Goal: Task Accomplishment & Management: Use online tool/utility

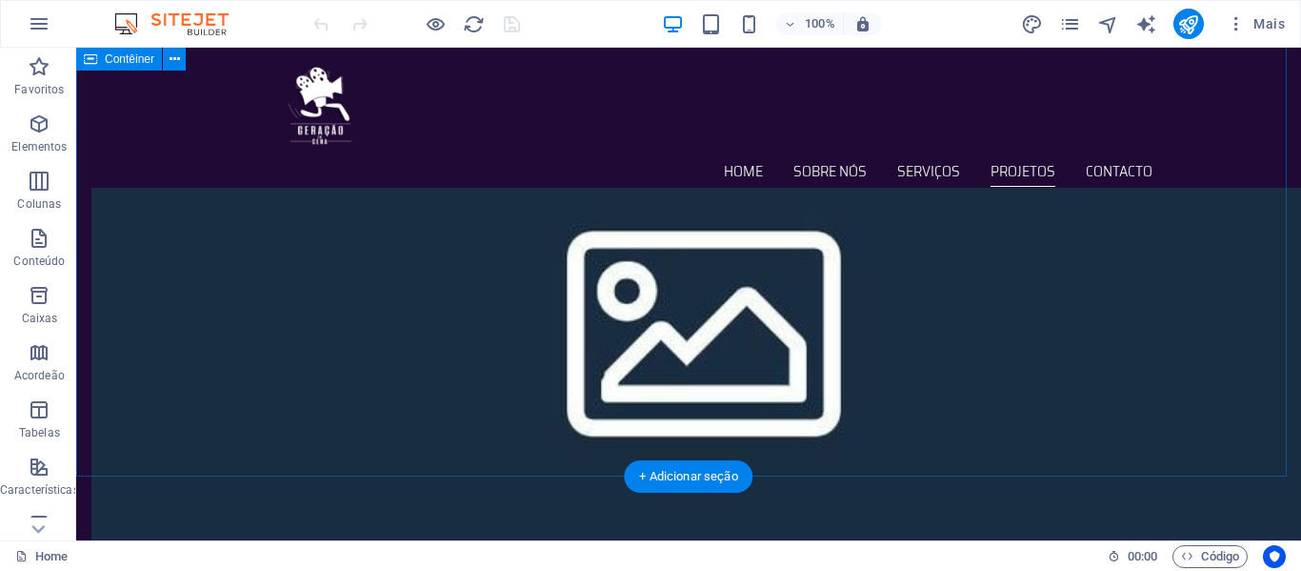
scroll to position [1429, 0]
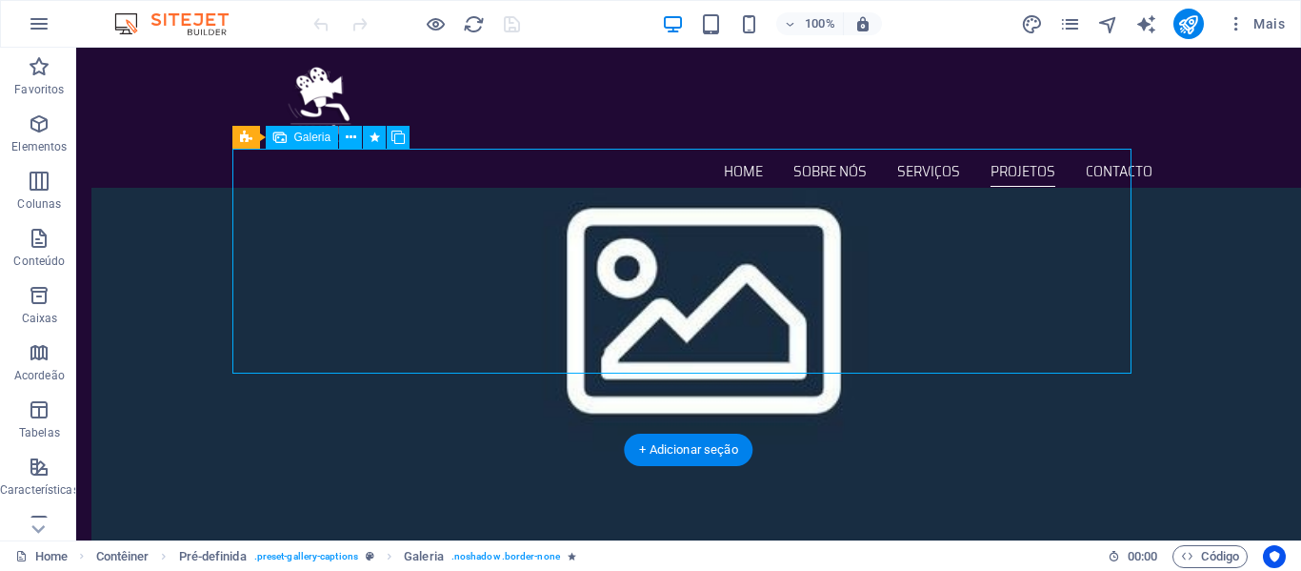
scroll to position [1524, 0]
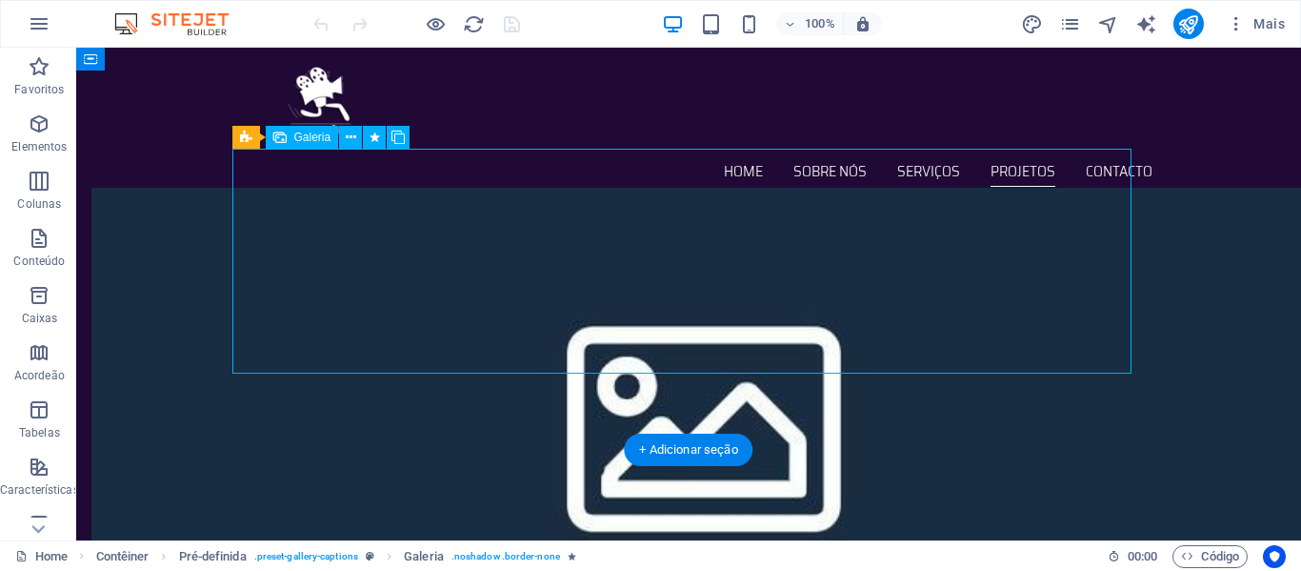
select select "3"
select select "px"
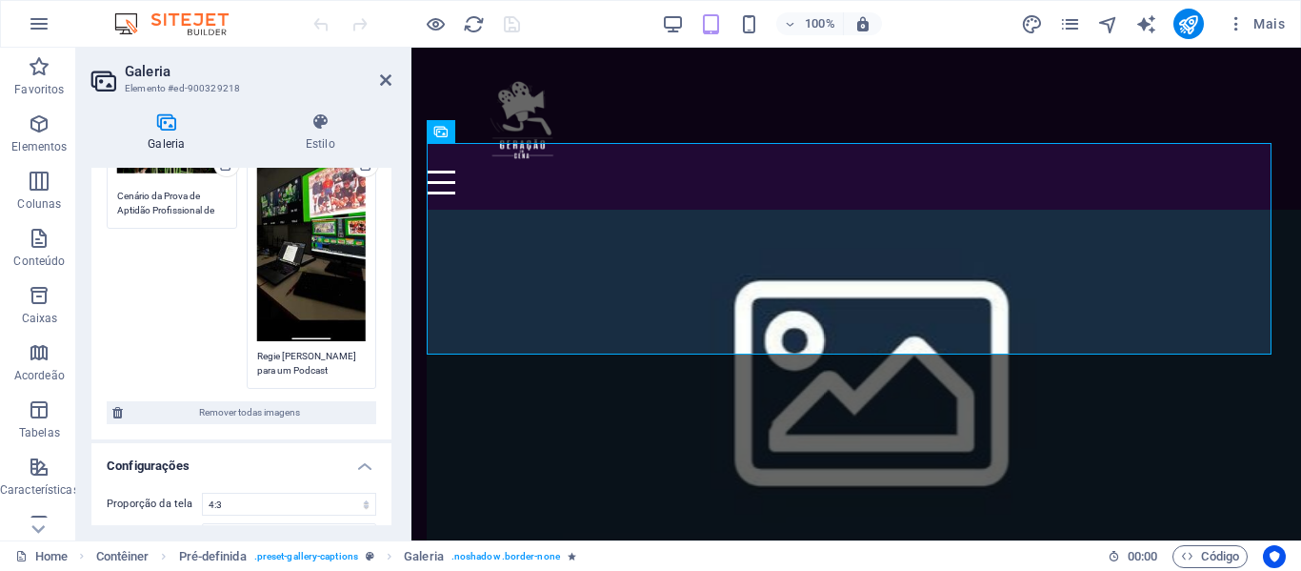
scroll to position [124, 0]
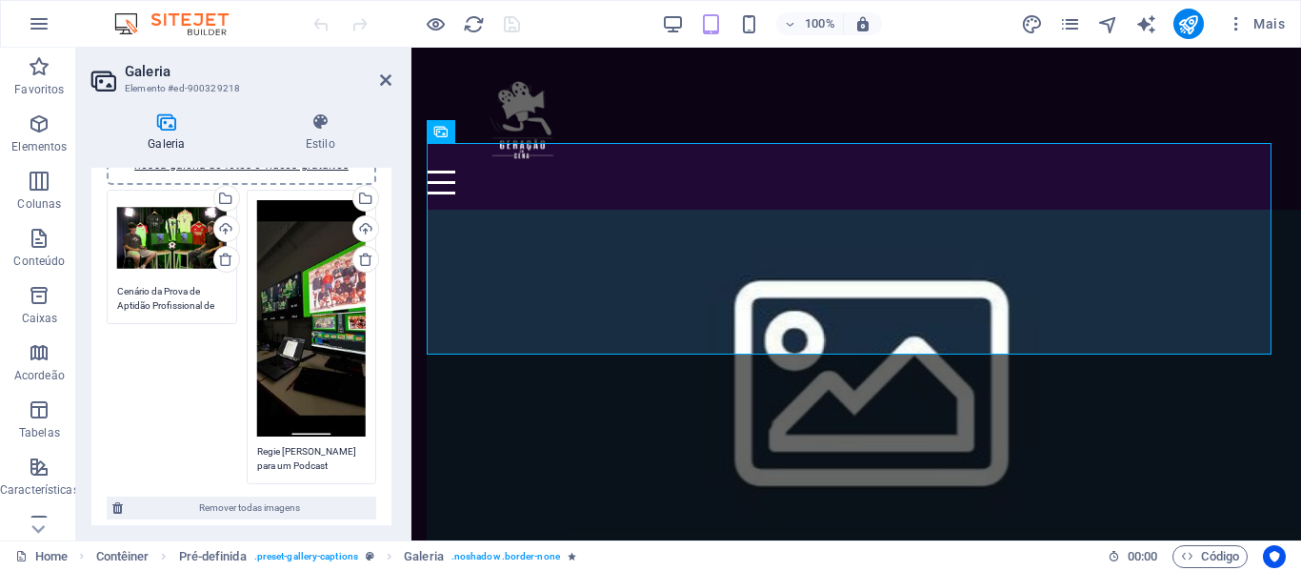
click at [201, 367] on div "Arraste os arquivos aqui, clique para escolher os arquivos ou selecione os arqu…" at bounding box center [241, 337] width 279 height 304
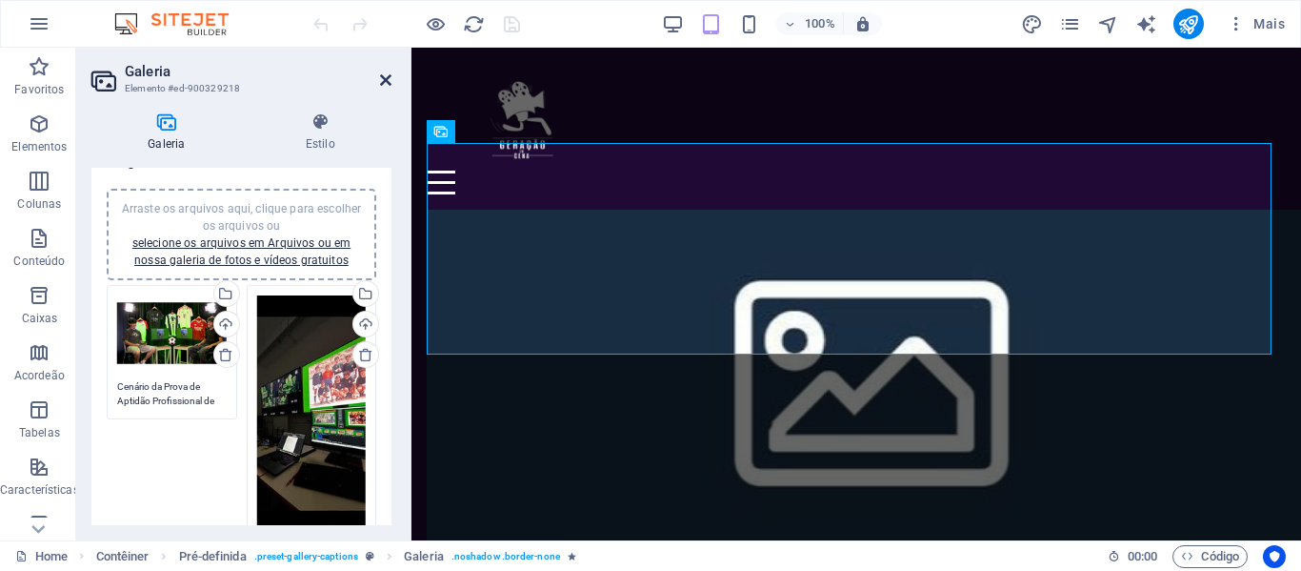
click at [391, 84] on icon at bounding box center [385, 79] width 11 height 15
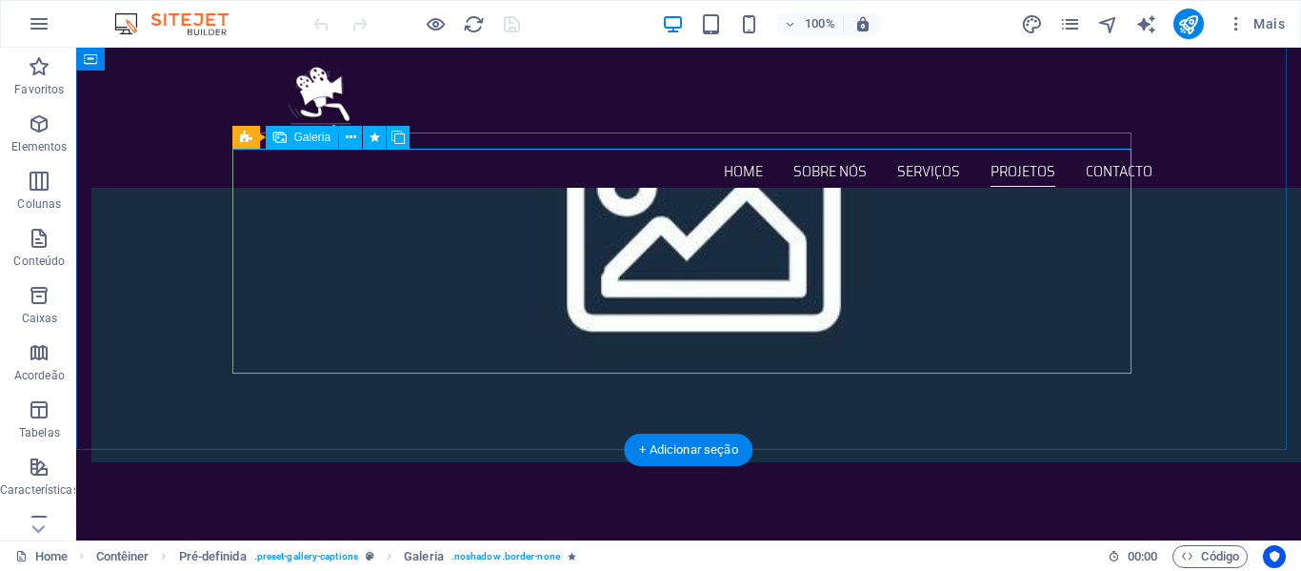
scroll to position [1793, 0]
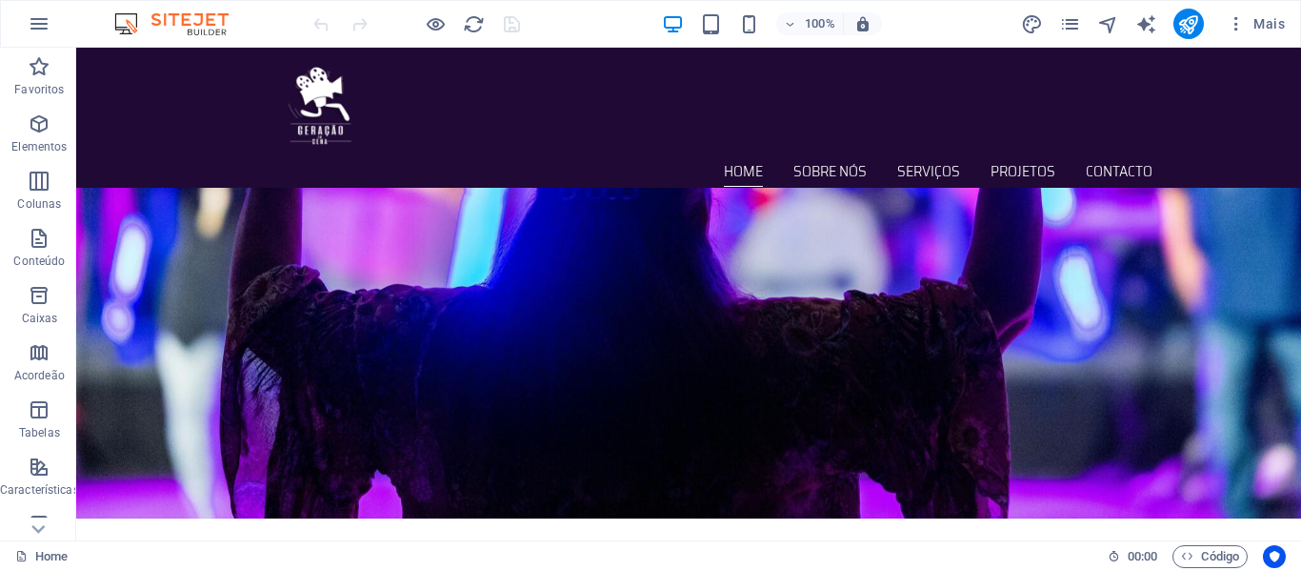
scroll to position [0, 0]
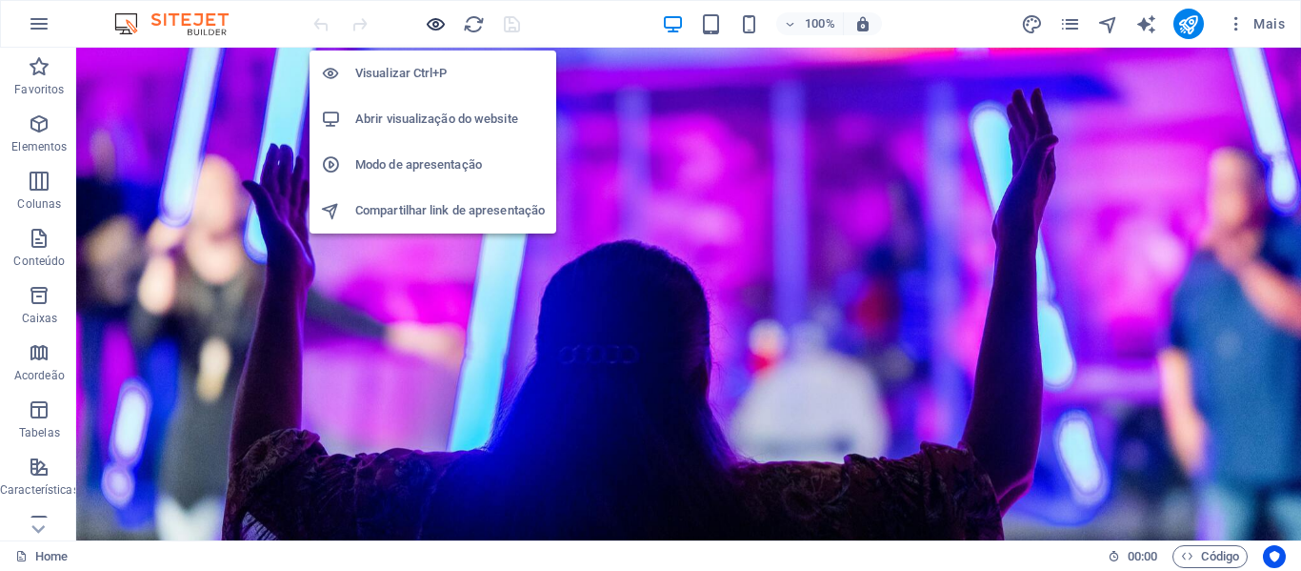
click at [435, 29] on icon "button" at bounding box center [436, 24] width 22 height 22
